Goal: Task Accomplishment & Management: Use online tool/utility

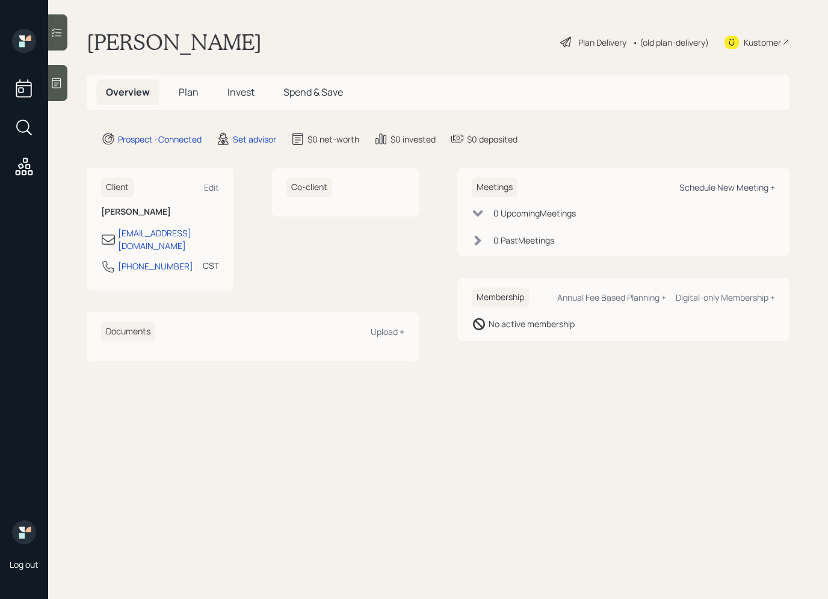
click at [728, 186] on div "Schedule New Meeting +" at bounding box center [727, 187] width 96 height 11
select select "round-[PERSON_NAME]"
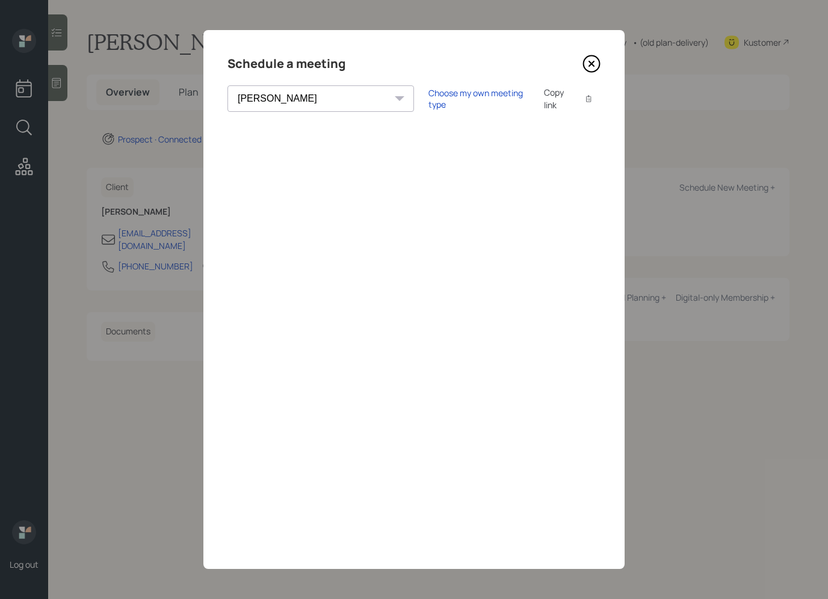
click at [428, 87] on div "Choose my own meeting type Copy link Copy text" at bounding box center [514, 98] width 172 height 25
click at [428, 94] on div "Choose my own meeting type" at bounding box center [478, 98] width 101 height 23
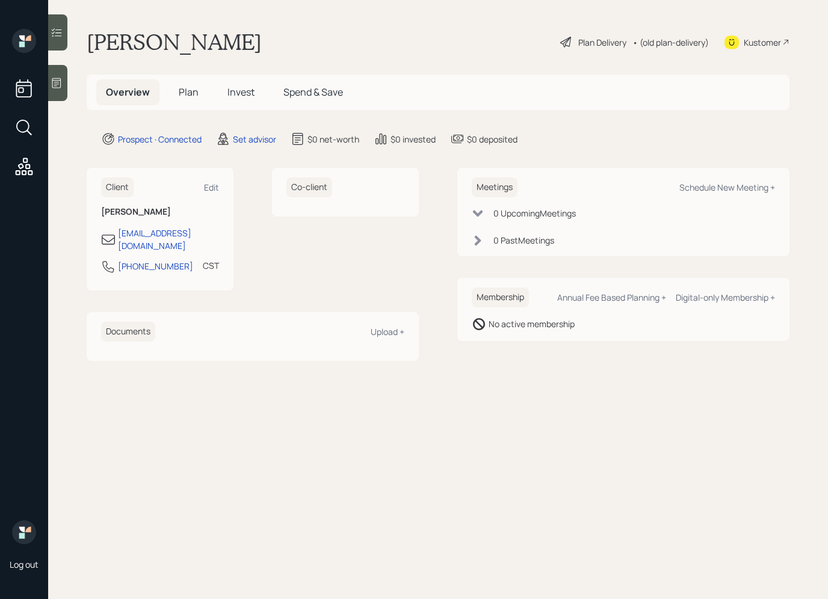
click at [58, 80] on icon at bounding box center [57, 83] width 12 height 12
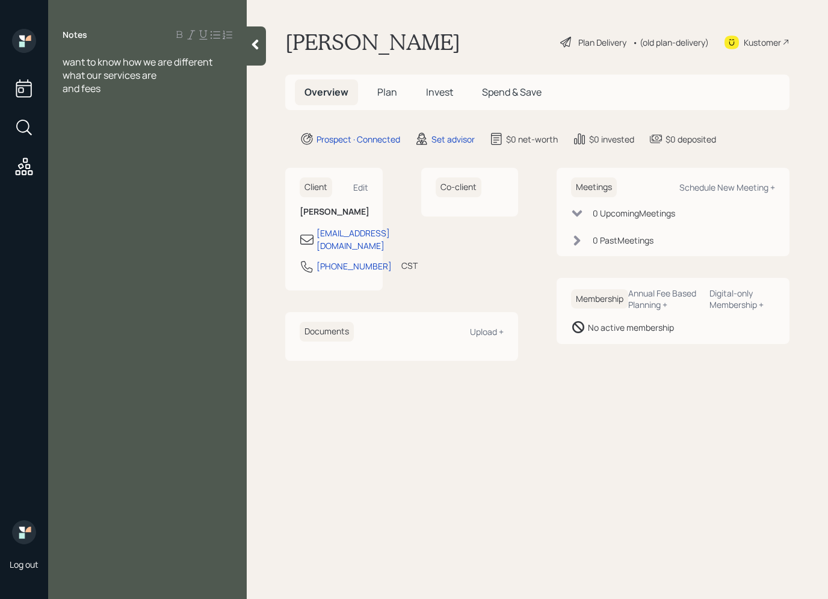
click at [221, 63] on div "want to know how we are different" at bounding box center [148, 61] width 170 height 13
click at [216, 55] on div "want to know how we are different (fiduciary)" at bounding box center [148, 68] width 170 height 26
click at [218, 64] on div "want to know how we are different (fiduciary)" at bounding box center [148, 68] width 170 height 26
click at [131, 112] on div "Notes want to know how we are different (fiduciary) what our services are and f…" at bounding box center [147, 307] width 198 height 556
click at [111, 106] on div "and fees" at bounding box center [148, 101] width 170 height 13
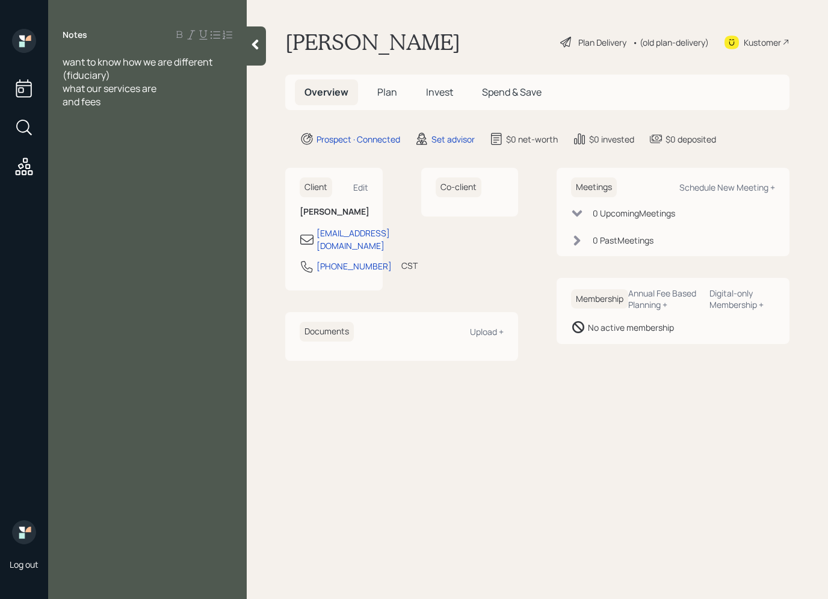
click at [65, 61] on span "want to know how we are different (fiduciary)" at bounding box center [139, 68] width 152 height 26
